Goal: Book appointment/travel/reservation

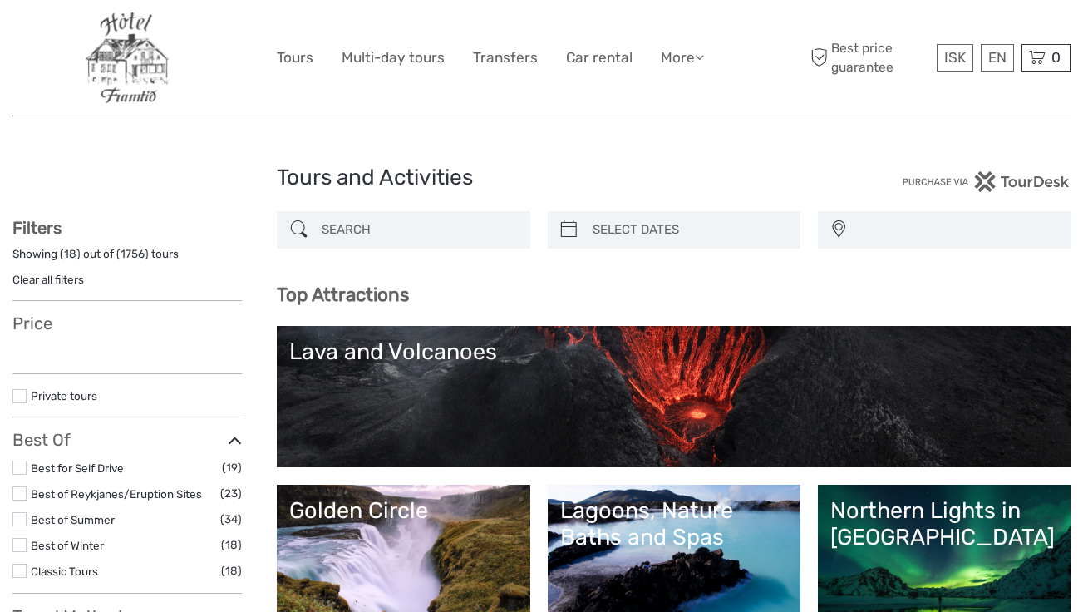
select select
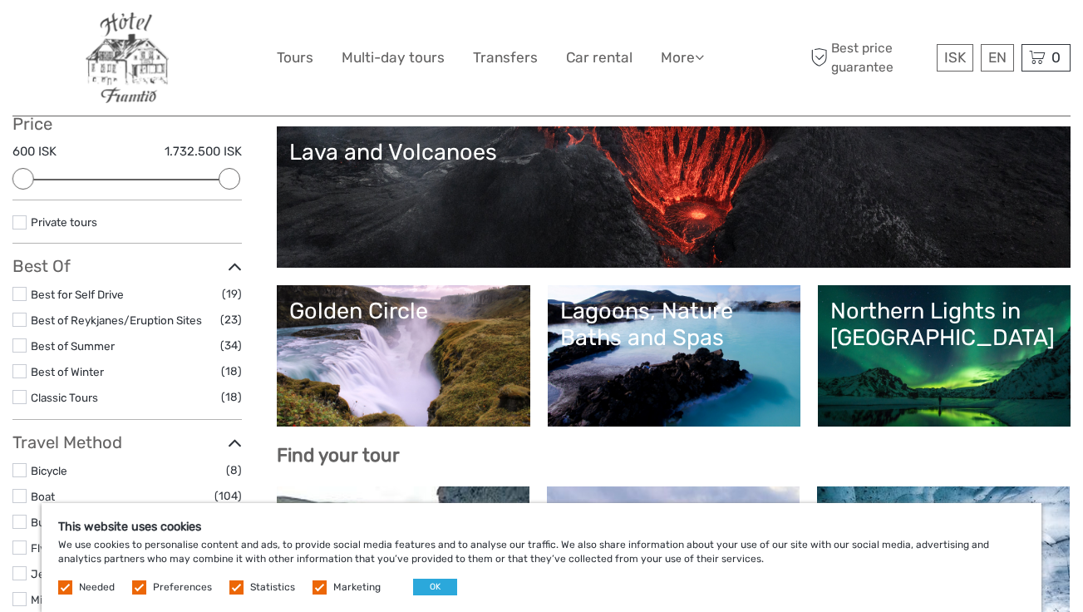
scroll to position [173, 0]
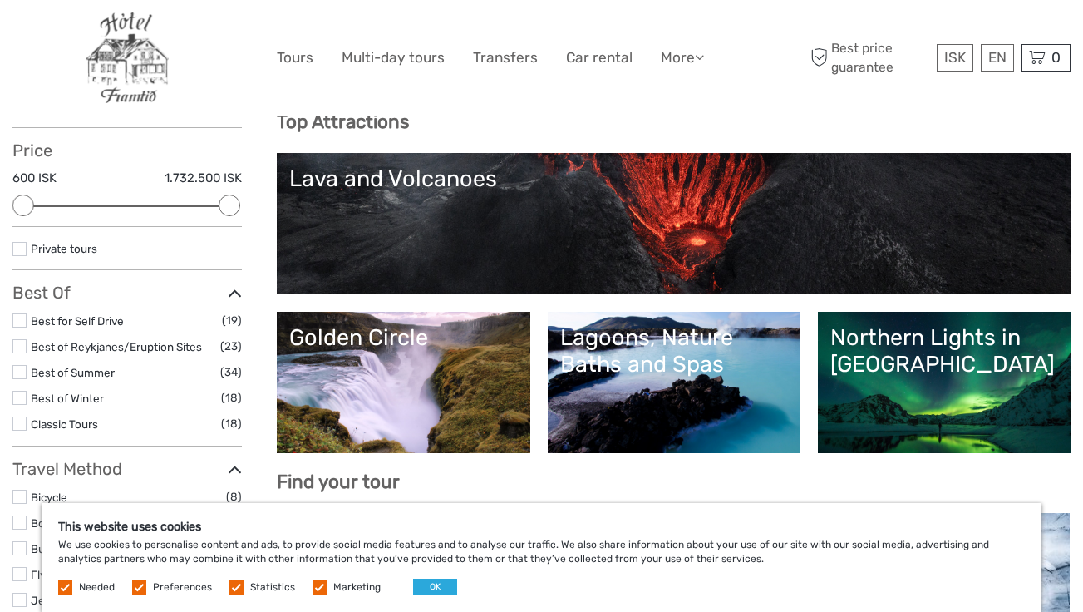
click at [956, 367] on div "Northern Lights in [GEOGRAPHIC_DATA]" at bounding box center [944, 351] width 228 height 54
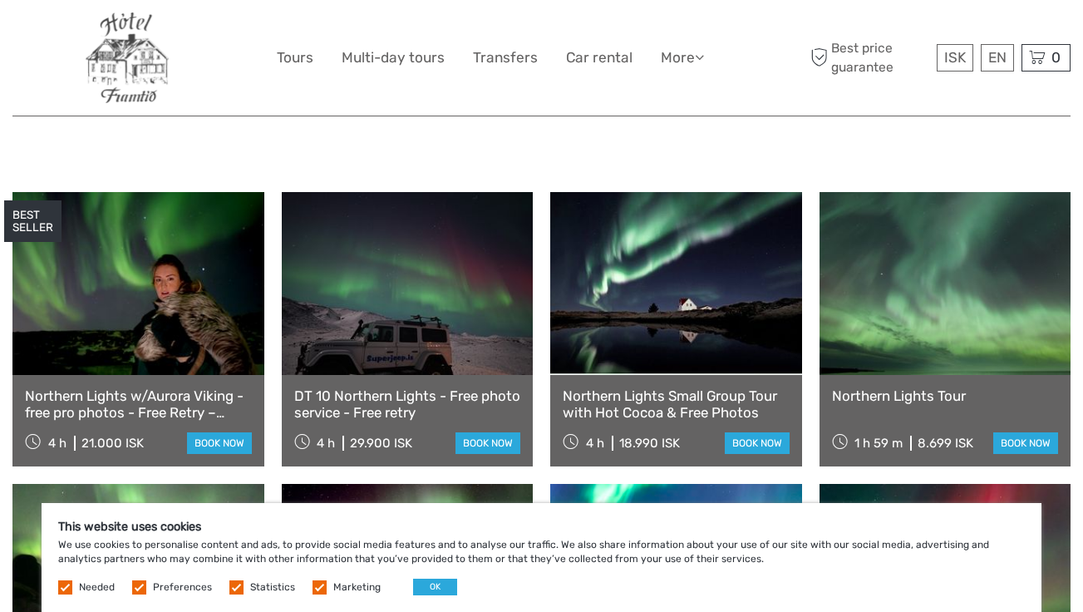
scroll to position [564, 0]
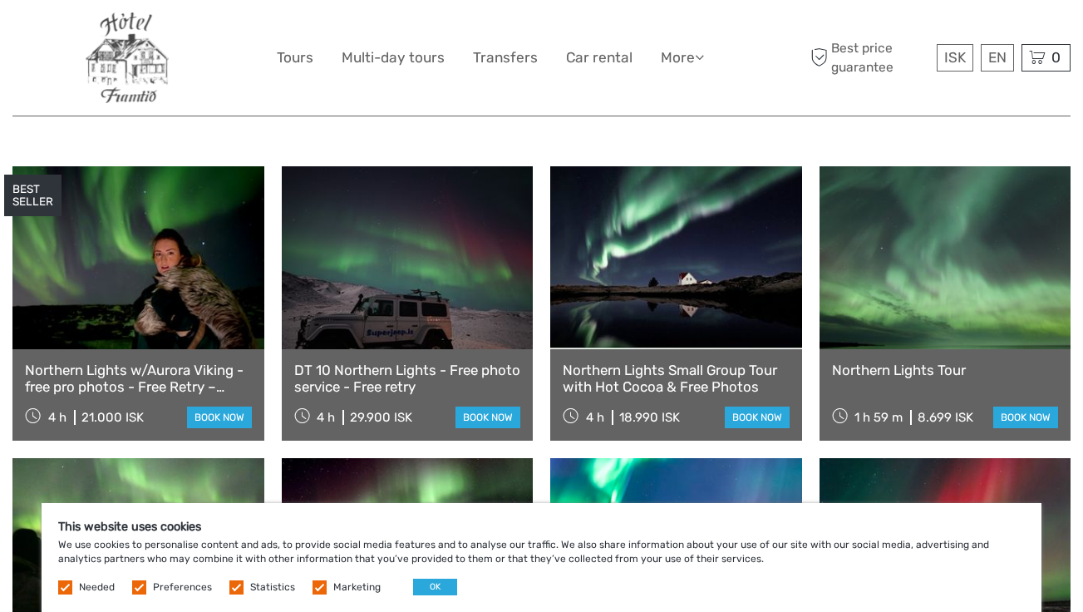
click at [408, 362] on link "DT 10 Northern Lights - Free photo service - Free retry" at bounding box center [407, 379] width 227 height 34
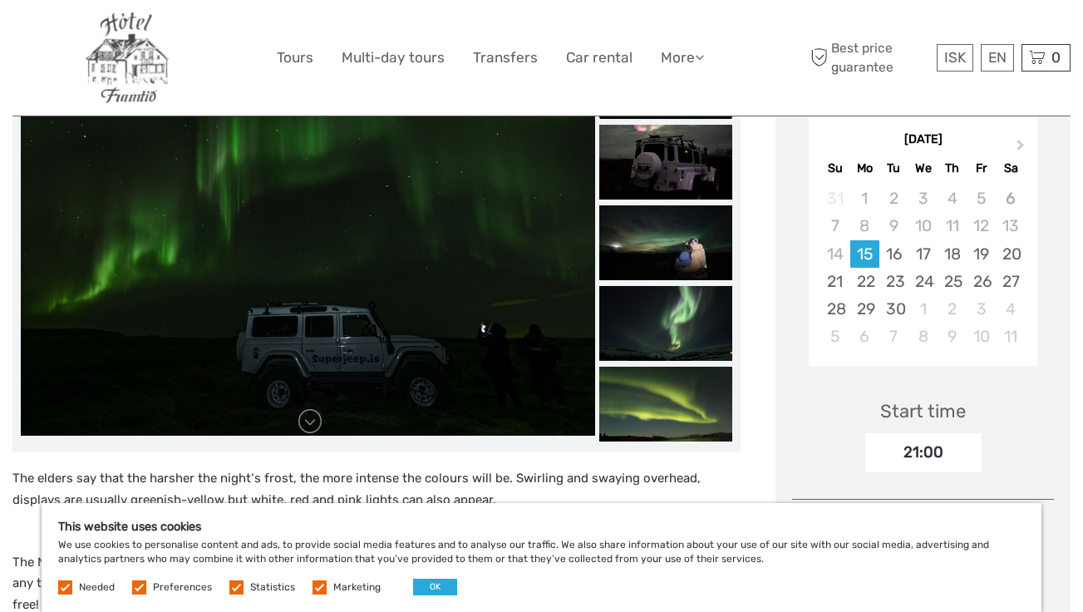
scroll to position [314, 0]
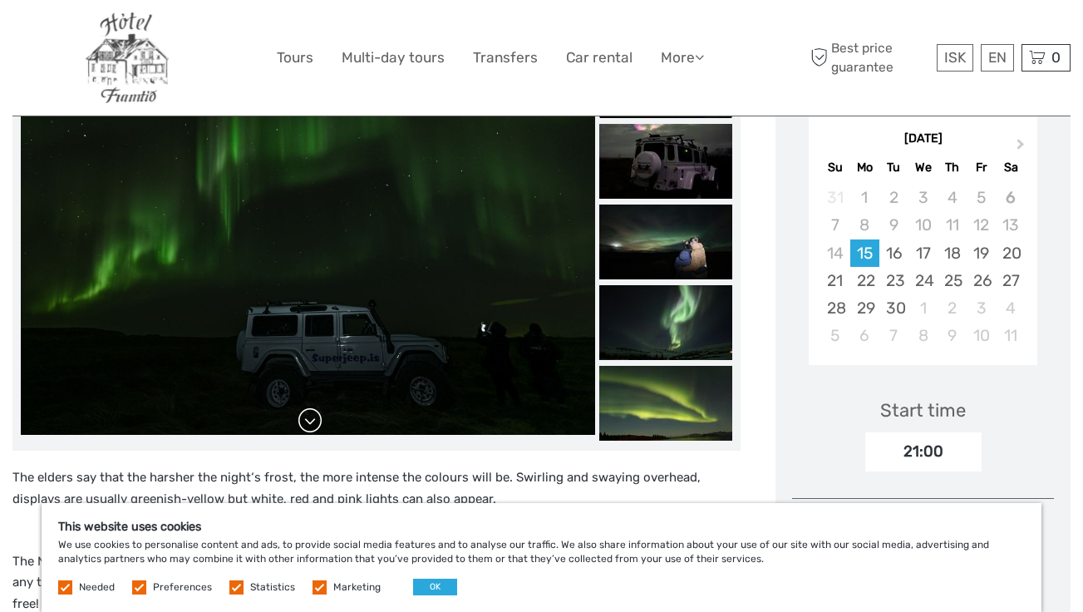
click at [318, 407] on link at bounding box center [310, 420] width 27 height 27
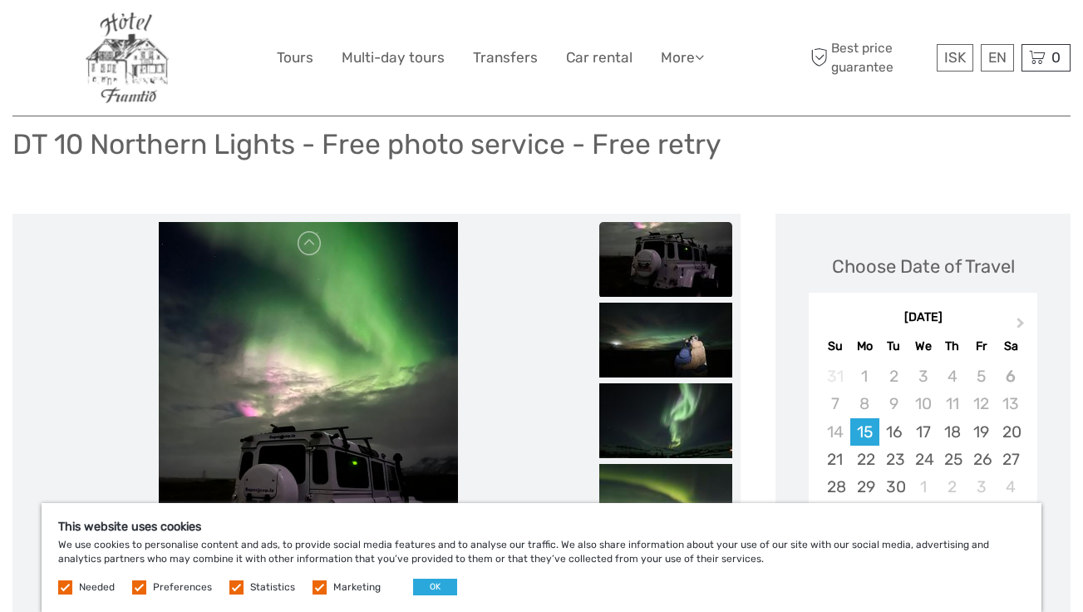
scroll to position [131, 0]
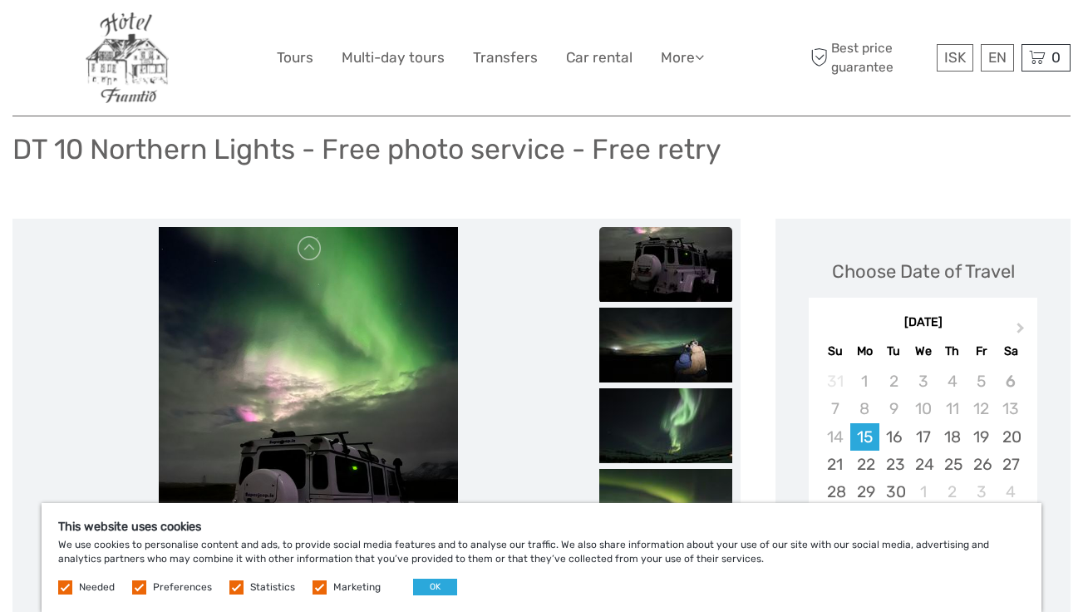
click at [427, 578] on div "This website uses cookies We use cookies to personalise content and ads, to pro…" at bounding box center [542, 557] width 1000 height 109
click at [427, 581] on button "OK" at bounding box center [435, 587] width 44 height 17
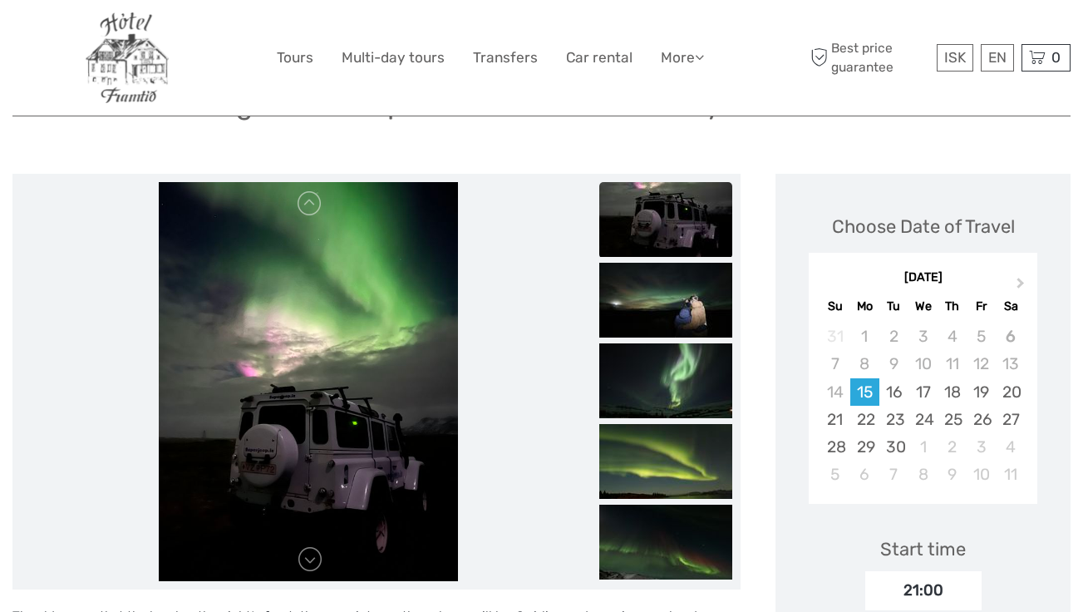
scroll to position [194, 0]
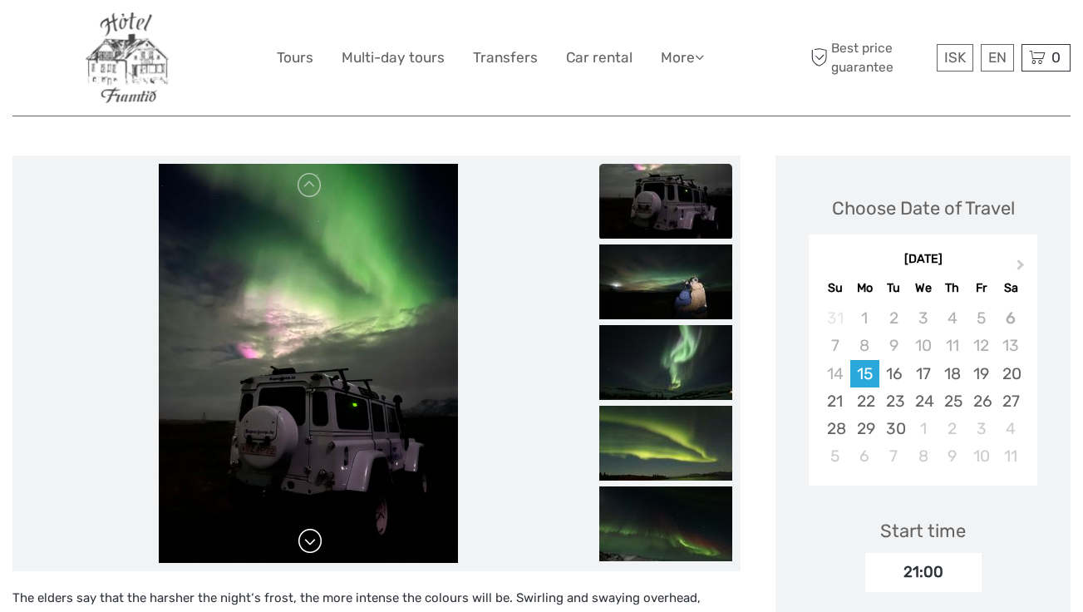
click at [310, 528] on link at bounding box center [310, 541] width 27 height 27
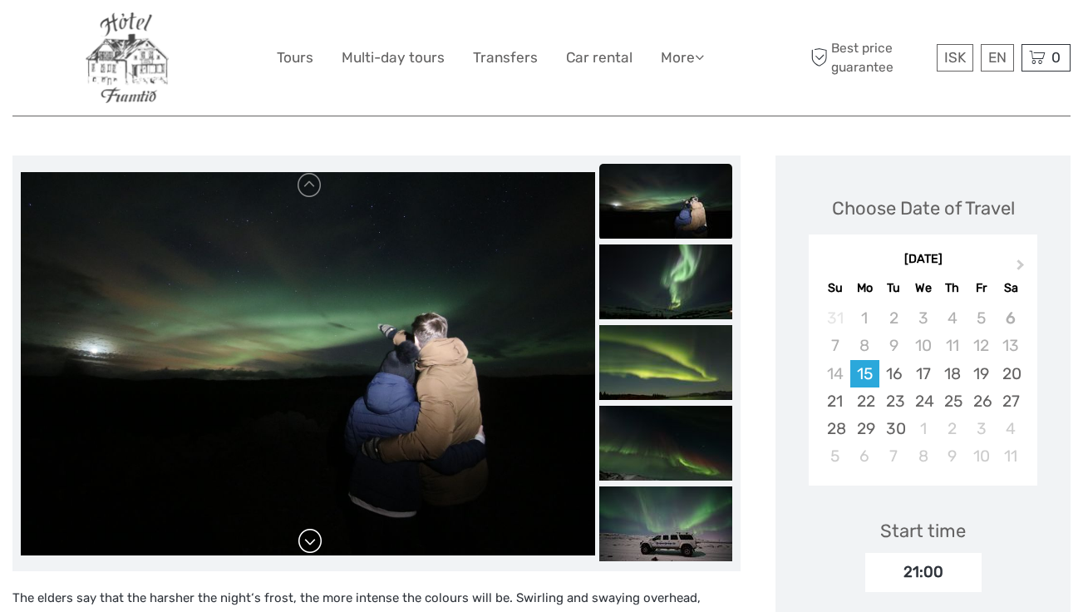
click at [310, 528] on link at bounding box center [310, 541] width 27 height 27
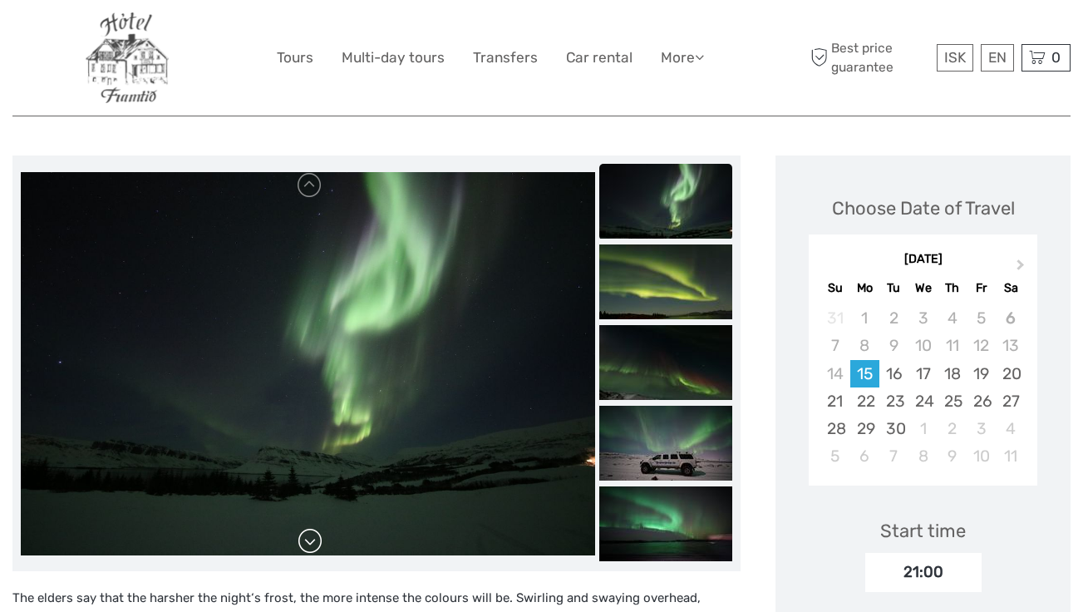
click at [310, 528] on link at bounding box center [310, 541] width 27 height 27
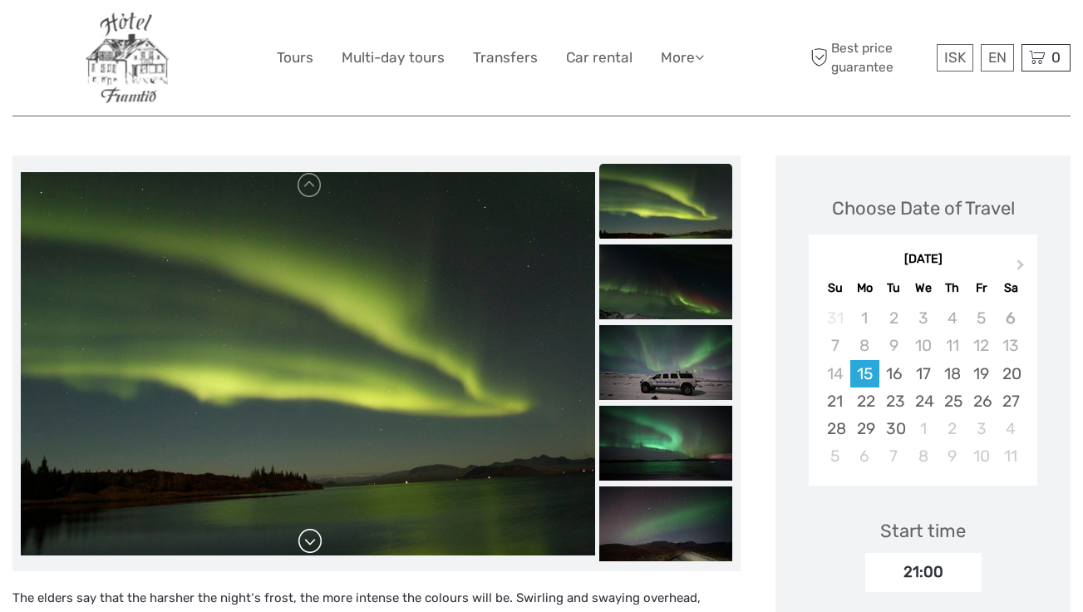
click at [310, 528] on link at bounding box center [310, 541] width 27 height 27
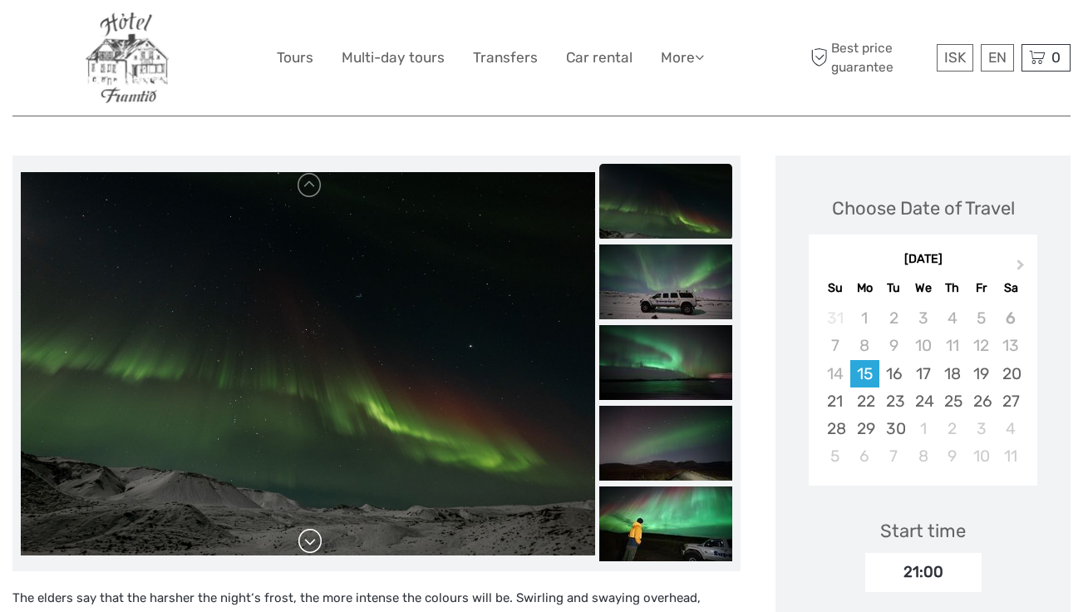
click at [310, 528] on link at bounding box center [310, 541] width 27 height 27
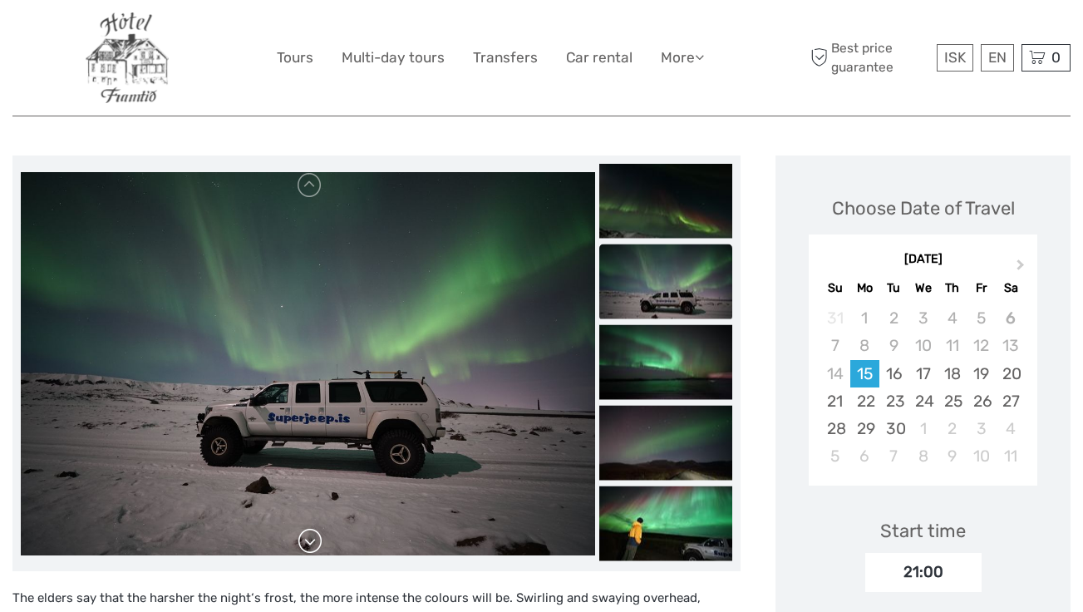
click at [310, 528] on link at bounding box center [310, 541] width 27 height 27
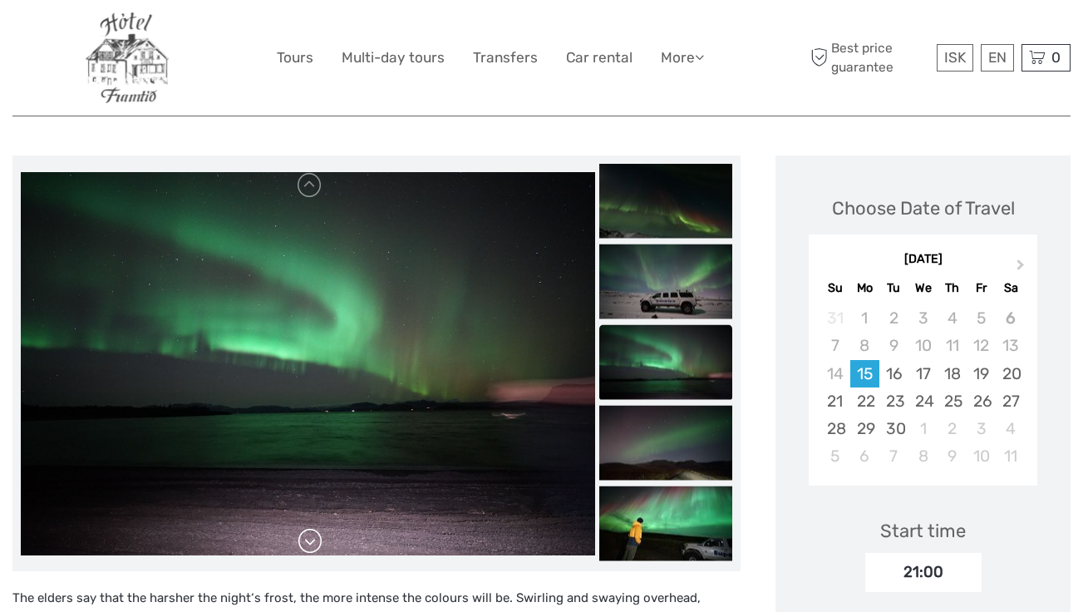
click at [310, 528] on link at bounding box center [310, 541] width 27 height 27
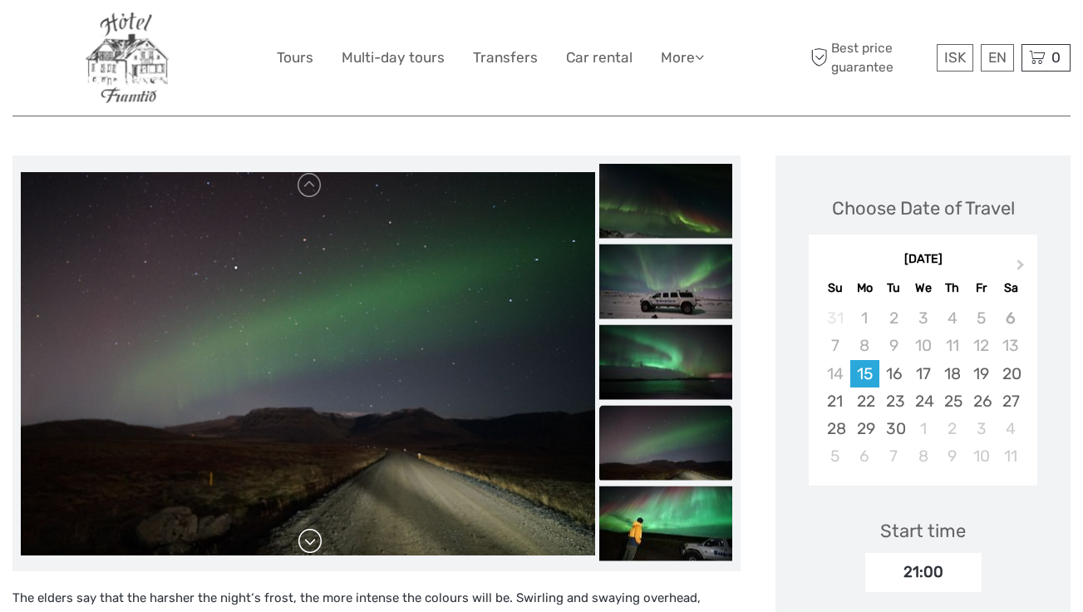
click at [310, 528] on link at bounding box center [310, 541] width 27 height 27
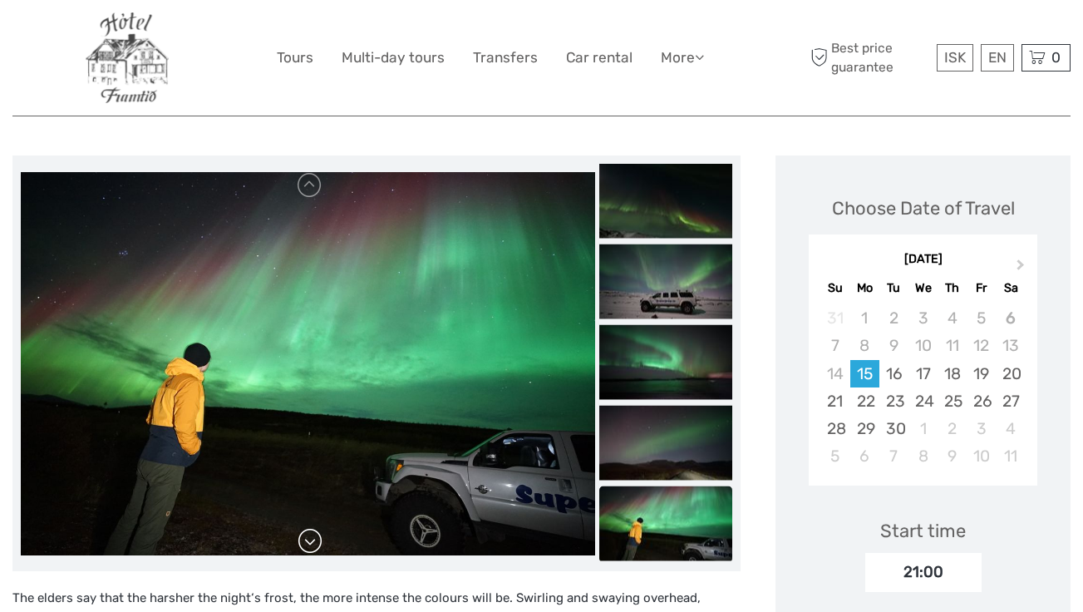
click at [310, 528] on link at bounding box center [310, 541] width 27 height 27
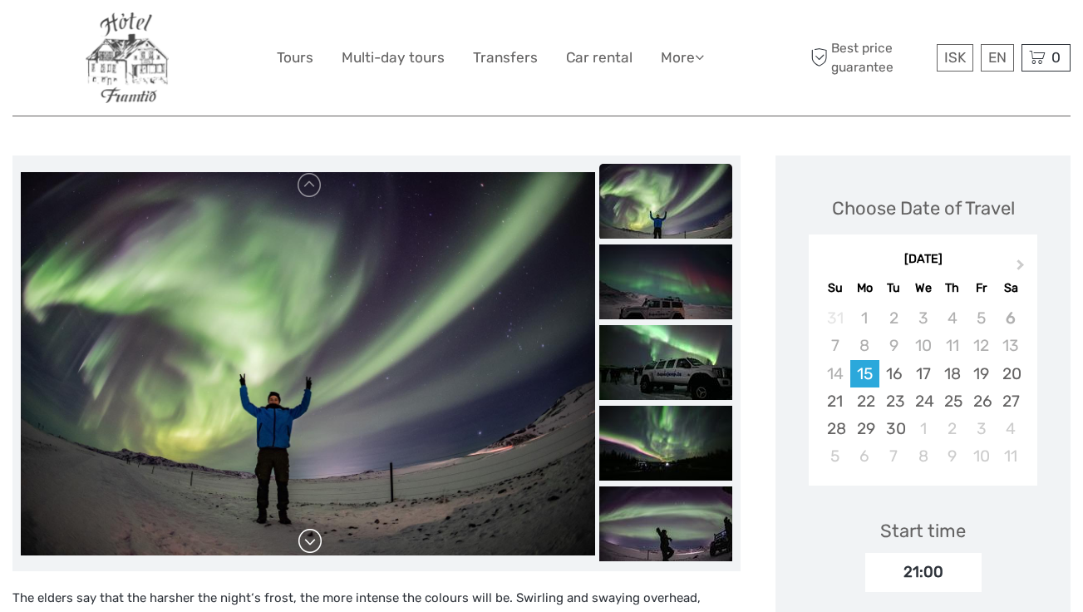
click at [310, 528] on link at bounding box center [310, 541] width 27 height 27
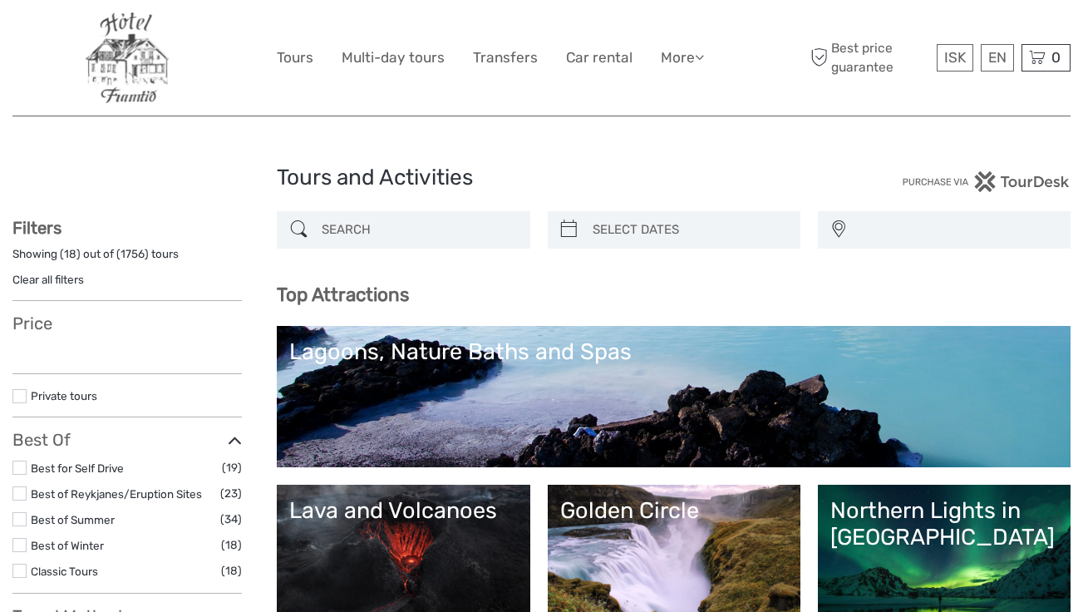
select select
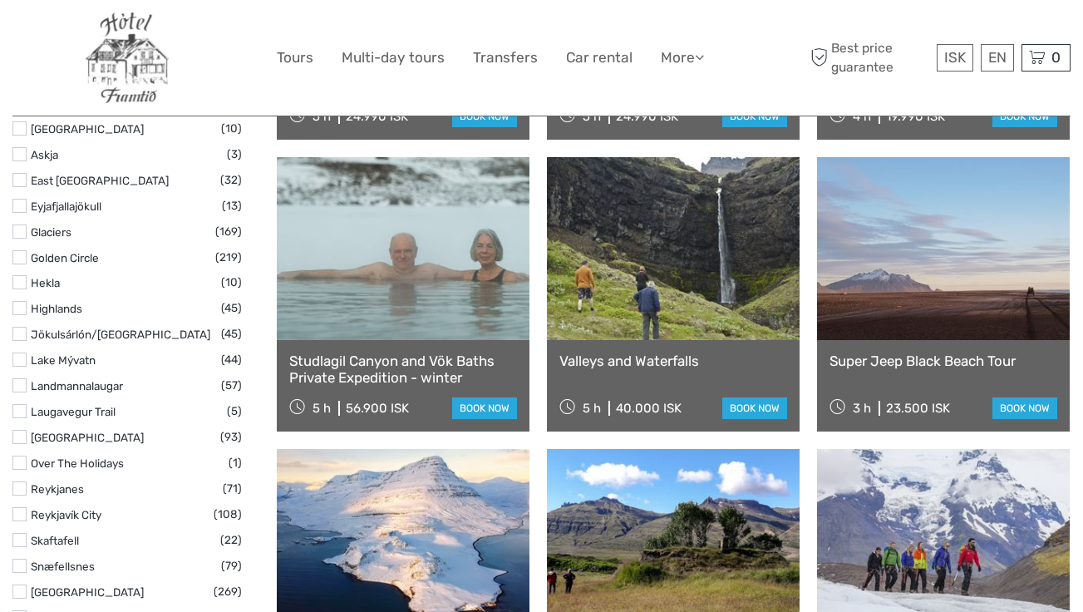
scroll to position [987, 0]
